Goal: Task Accomplishment & Management: Complete application form

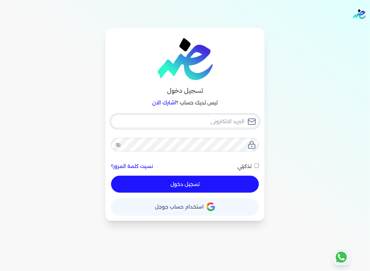
type input "[EMAIL_ADDRESS][DOMAIN_NAME]"
click at [185, 185] on button "تسجيل دخول" at bounding box center [185, 184] width 148 height 17
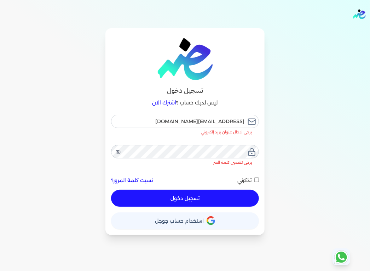
checkbox input "false"
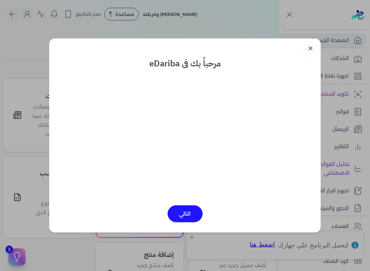
click at [314, 49] on link "✕" at bounding box center [310, 48] width 17 height 17
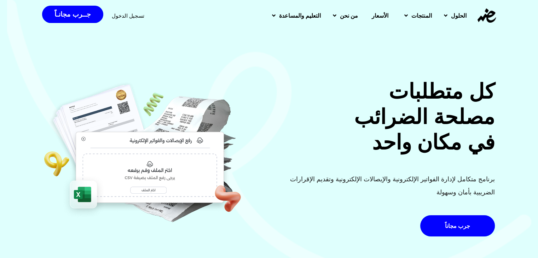
click at [132, 17] on span "تسجيل الدخول" at bounding box center [128, 15] width 33 height 5
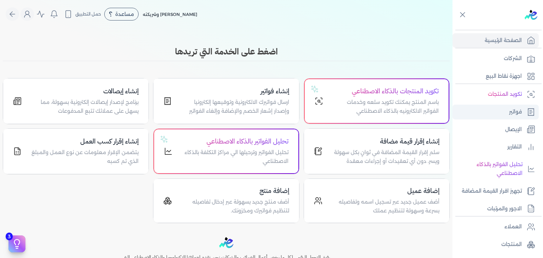
click at [509, 113] on p "فواتير" at bounding box center [515, 111] width 13 height 9
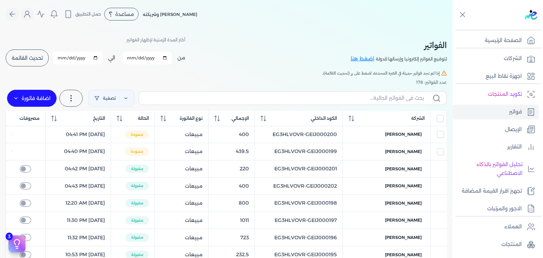
click at [131, 60] on input "2025-10-01" at bounding box center [146, 58] width 49 height 13
type input "2025-10-11"
click at [62, 55] on input "2025-10-31" at bounding box center [77, 58] width 49 height 13
click at [31, 61] on button "تحديث القائمة" at bounding box center [27, 57] width 43 height 17
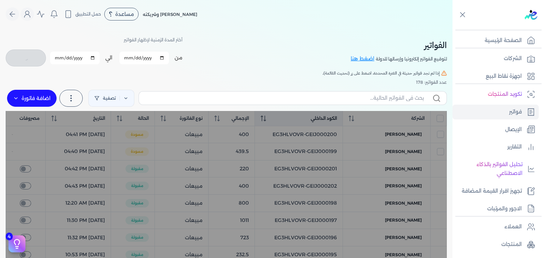
checkbox input "false"
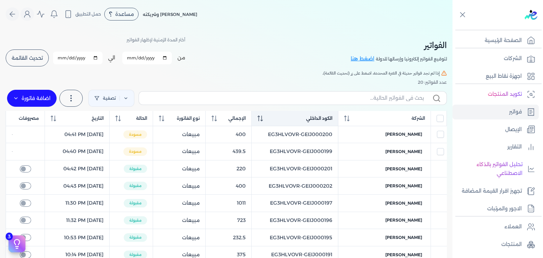
click at [276, 121] on div "الكود الداخلي" at bounding box center [294, 118] width 75 height 6
click at [277, 121] on div "الكود الداخلي" at bounding box center [294, 118] width 75 height 6
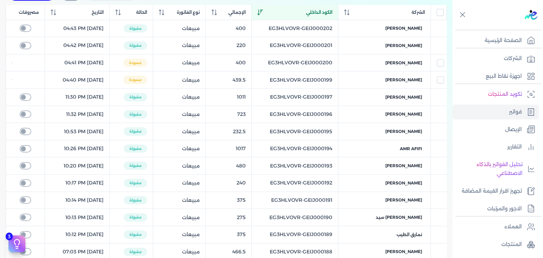
scroll to position [35, 0]
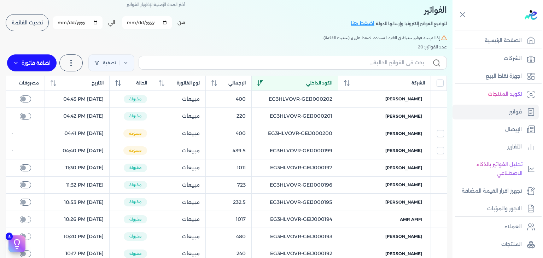
click at [130, 21] on input "2025-10-11" at bounding box center [146, 22] width 49 height 13
type input "2025-10-10"
click at [27, 17] on button "تحديث القائمة" at bounding box center [27, 22] width 43 height 17
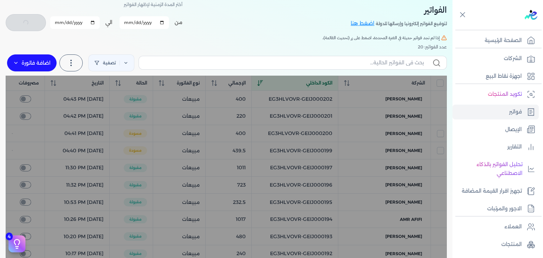
checkbox input "false"
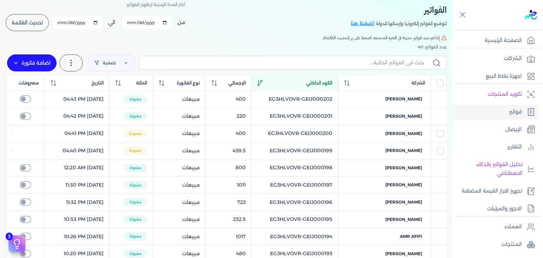
click at [329, 99] on table "الشركة الكود الداخلي الإجمالي نوع الفاتورة الحالة التاريخ مصروفات mohamed nagdy…" at bounding box center [226, 255] width 441 height 359
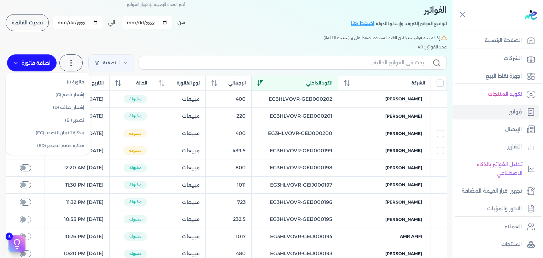
click at [27, 59] on label "اضافة فاتورة" at bounding box center [31, 62] width 49 height 17
click at [73, 87] on link "فاتورة (I)" at bounding box center [47, 82] width 79 height 13
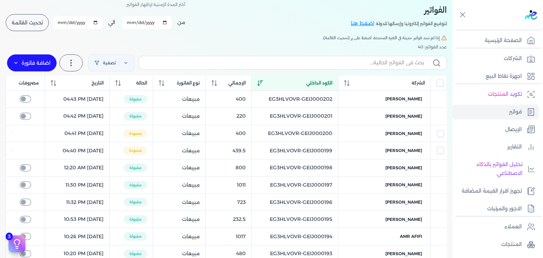
select select "EGP"
select select "B"
select select "EGS"
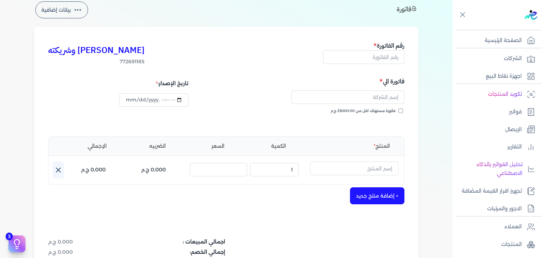
click at [359, 66] on div "كريم محمود ابراهيم الدقلة وشريكته 772691185 رقم الفاتورة فاتورة الي فاتورة مسته…" at bounding box center [226, 187] width 385 height 320
click at [363, 62] on input "text" at bounding box center [363, 56] width 81 height 13
paste input "EG3HLVOVR-GEIJ000203"
type input "EG3HLVOVR-GEIJ000203"
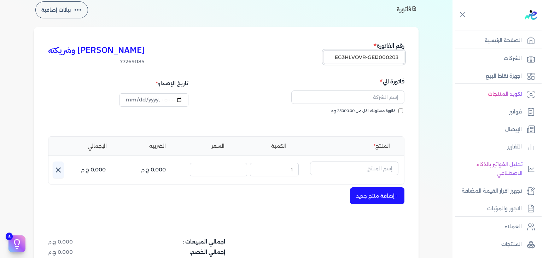
scroll to position [0, 0]
click at [402, 111] on input "فاتورة مستهلك اقل من 25000.00 ج.م" at bounding box center [400, 111] width 5 height 5
checkbox input "true"
click at [392, 104] on div at bounding box center [316, 97] width 176 height 22
click at [392, 101] on input "text" at bounding box center [347, 96] width 113 height 13
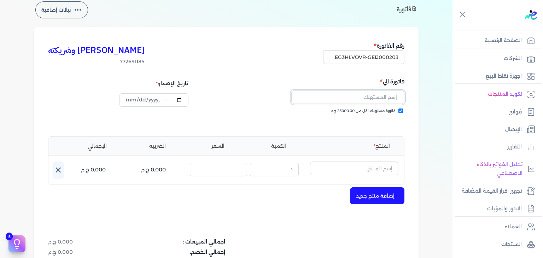
paste input "Muhammad elmallah"
type input "Muhammad elmallah"
type input "2025-10-13T16:10:36"
click at [351, 169] on input "text" at bounding box center [354, 168] width 88 height 13
paste input "EG-772691185-FAPC-FAAN-EDP-U-200-3"
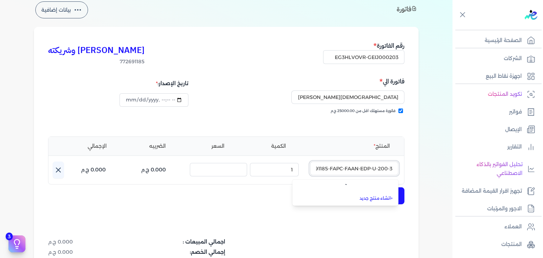
scroll to position [0, -22]
type input "EG-772691185-FAPC-FAAN-EDP-U-200-3"
click at [381, 201] on link "+ انشاء منتج جديد" at bounding box center [349, 199] width 86 height 6
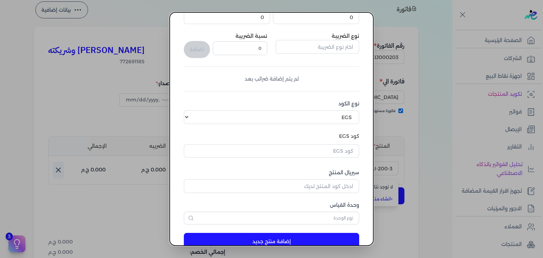
scroll to position [108, 0]
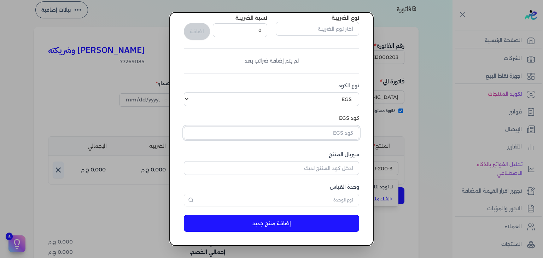
click at [346, 133] on input "text" at bounding box center [271, 132] width 175 height 13
paste input "EG-772691185-FAPC-FAAN-EDP-U-200-3"
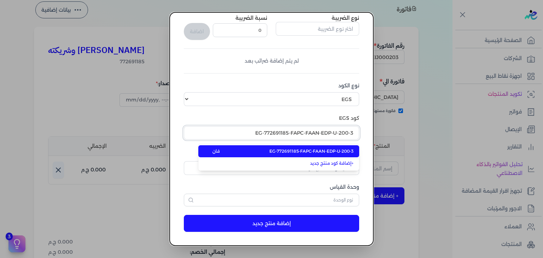
type input "EG-772691185-FAPC-FAAN-EDP-U-200-3"
click at [341, 152] on span "EG-772691185-FAPC-FAAN-EDP-U-200-3" at bounding box center [311, 151] width 84 height 6
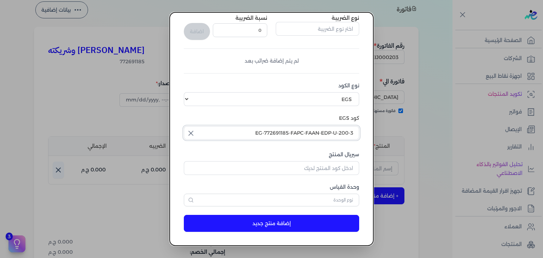
scroll to position [2, 0]
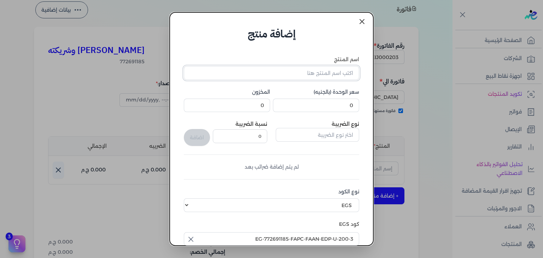
click at [329, 77] on input "اسم المنتج" at bounding box center [271, 72] width 175 height 13
paste input "قصيدة البدر او دي بيرفيوم للجنسين - 200 مللي"
type input "قصيدة البدر او دي بيرفيوم للجنسين - 200 مللي"
click at [350, 106] on input "0" at bounding box center [316, 105] width 86 height 13
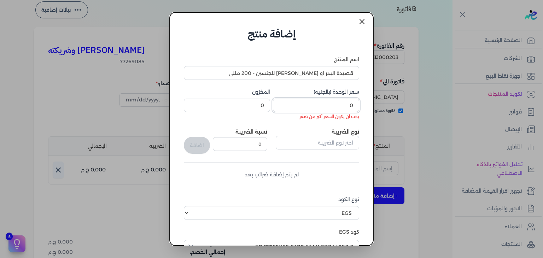
paste input "310"
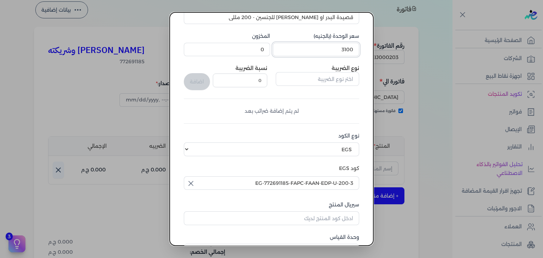
scroll to position [108, 0]
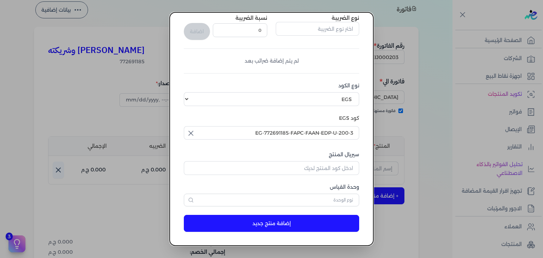
type input "3100"
click at [328, 165] on input "سيريال المنتج" at bounding box center [271, 167] width 175 height 13
paste input "ZFAEC23AD24A5BE11844DZ-1"
type input "ZFAEC23AD24A5BE11844DZ-1"
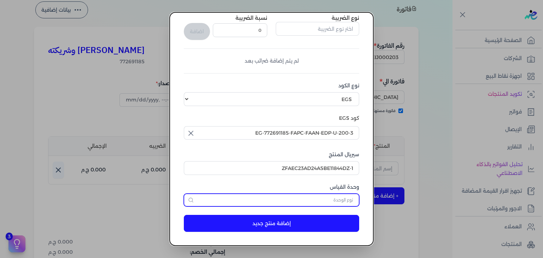
click at [334, 196] on input "text" at bounding box center [271, 200] width 175 height 13
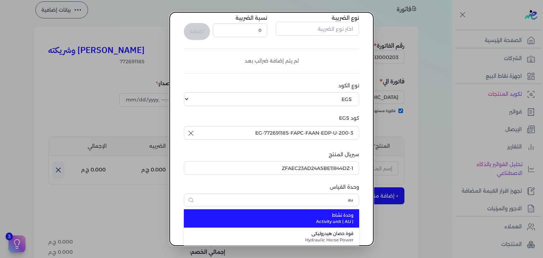
click at [335, 216] on span "وحدة نشاط" at bounding box center [276, 215] width 156 height 6
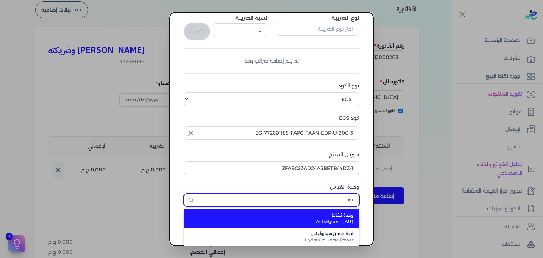
type input "وحدة نشاط"
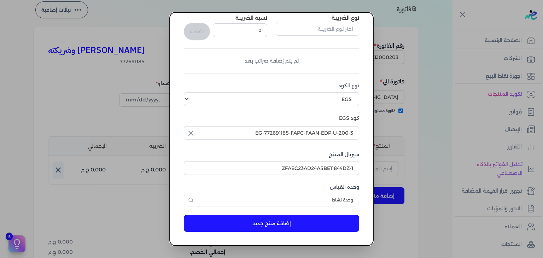
click at [273, 221] on button "إضافة منتج جديد" at bounding box center [271, 223] width 175 height 17
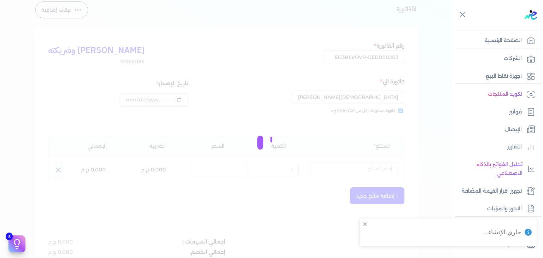
select select "EGS"
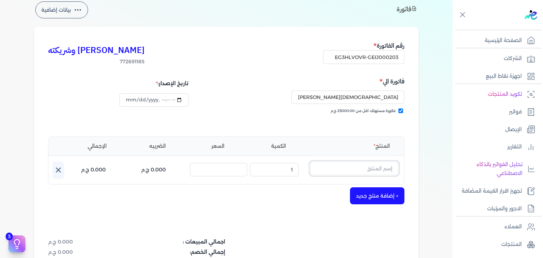
click at [356, 166] on input "text" at bounding box center [354, 168] width 88 height 13
paste input "قصيدة البدر او دي بيرفيوم للجنسين - 200 مللي"
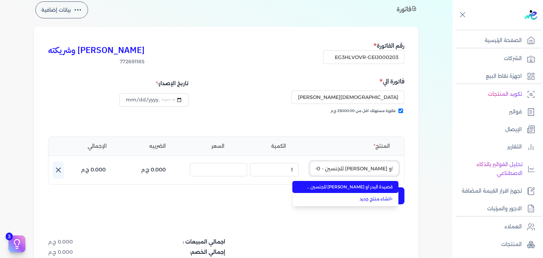
type input "قصيدة البدر او دي بيرفيوم للجنسين - 200 مللي"
click at [344, 187] on span "قصيدة البدر او دي بيرفيوم للجنسين - 200 مللي" at bounding box center [349, 187] width 86 height 6
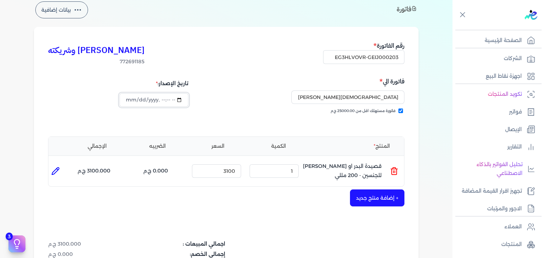
click at [130, 101] on input "datetime-local" at bounding box center [153, 99] width 69 height 13
type input "2025-10-12T16:10:36"
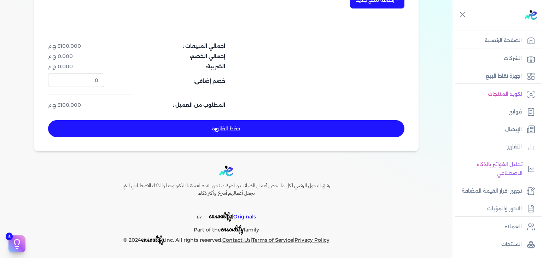
click at [256, 136] on button "حفظ الفاتوره" at bounding box center [226, 128] width 356 height 17
type input "2025-10-13"
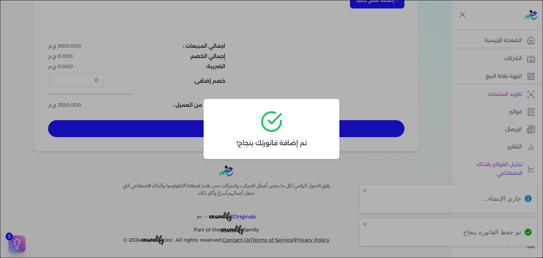
click at [256, 135] on div "تم إضافة فاتورتك بنجاح!" at bounding box center [272, 129] width 136 height 60
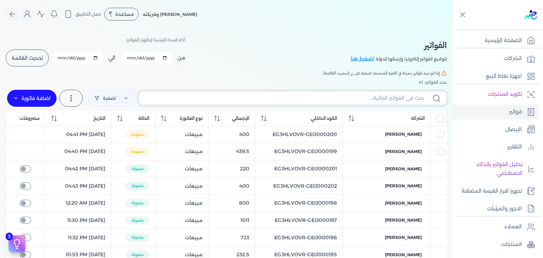
click at [323, 97] on input "text" at bounding box center [284, 97] width 279 height 7
paste input "EG3HLVOVR-GEIJ000203"
type input "EG3HLVOVR-GEIJ000203"
checkbox input "false"
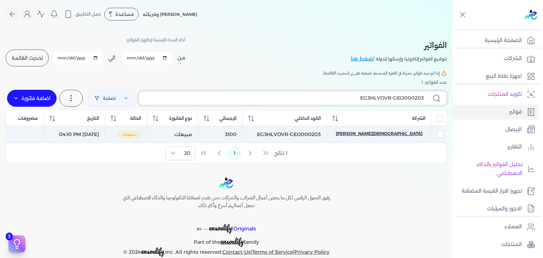
type input "EG3HLVOVR-GEIJ000203"
click at [404, 135] on span "Muhammad elmallah" at bounding box center [379, 133] width 87 height 6
select select "EGP"
select select "B"
select select "EGS"
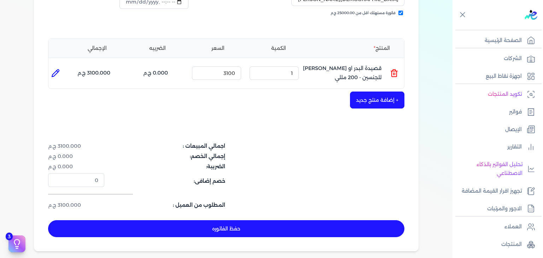
scroll to position [233, 0]
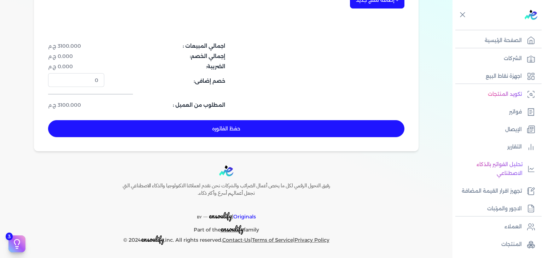
click at [274, 129] on button "حفظ الفاتوره" at bounding box center [226, 128] width 356 height 17
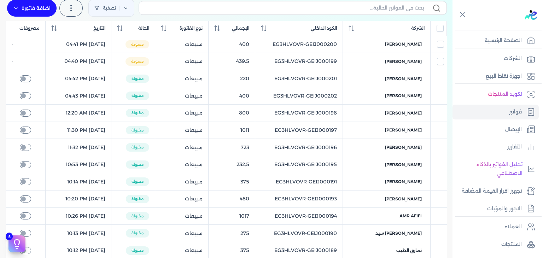
scroll to position [49, 0]
